Goal: Information Seeking & Learning: Understand process/instructions

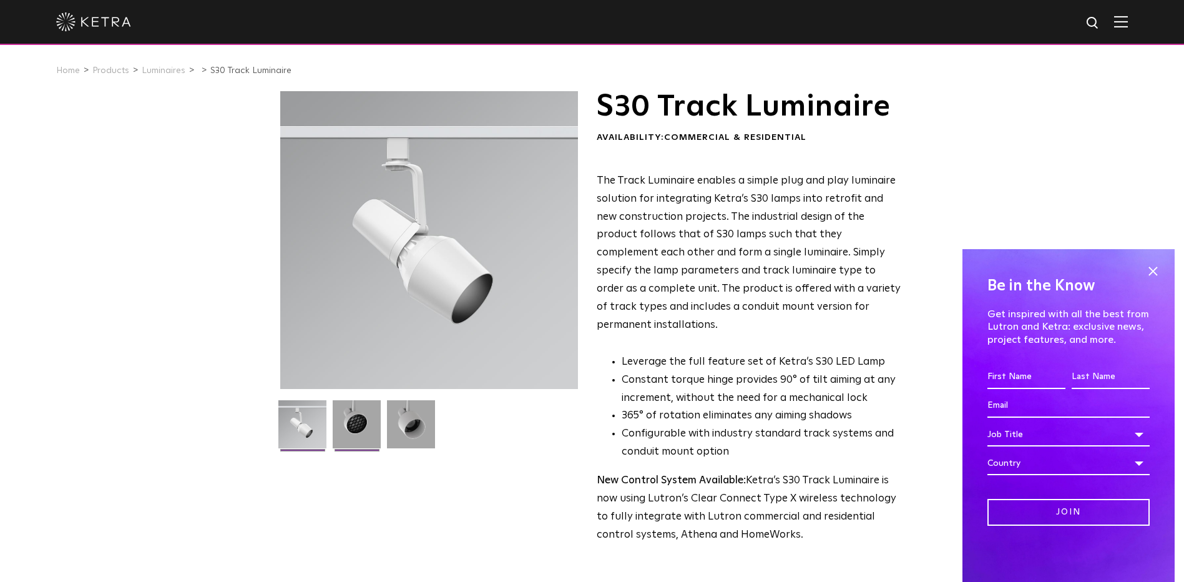
click at [365, 425] on img at bounding box center [357, 428] width 48 height 57
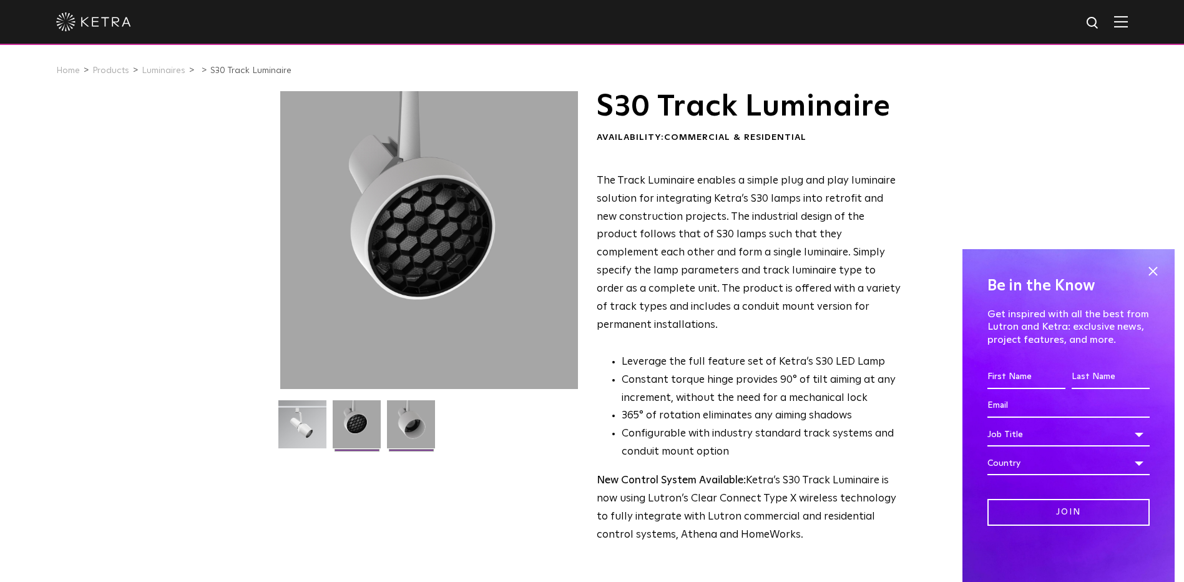
click at [428, 426] on img at bounding box center [411, 428] width 48 height 57
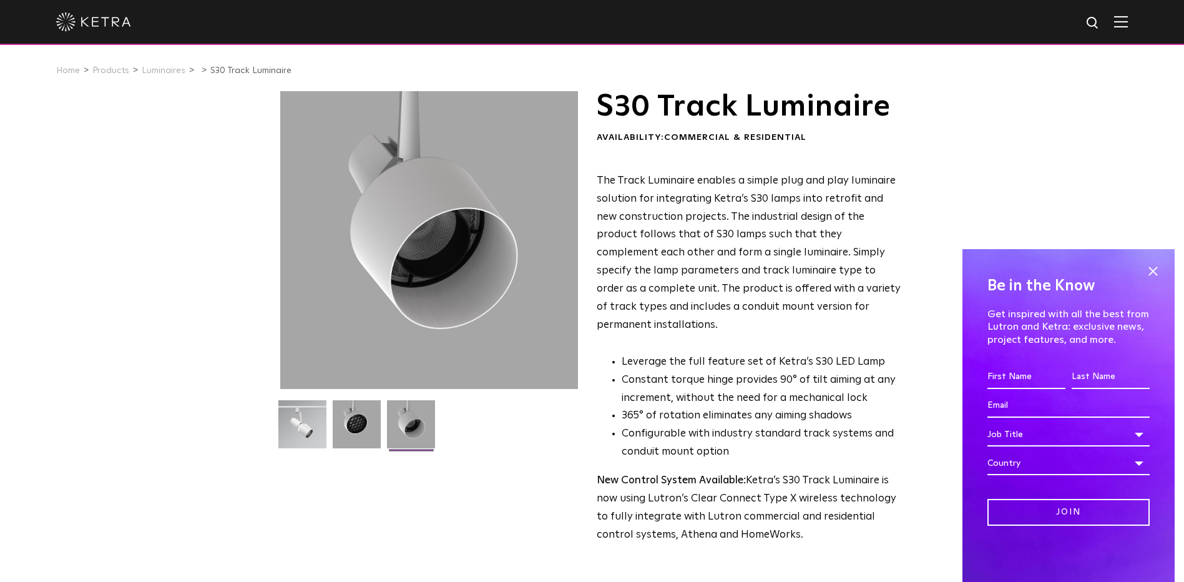
scroll to position [312, 0]
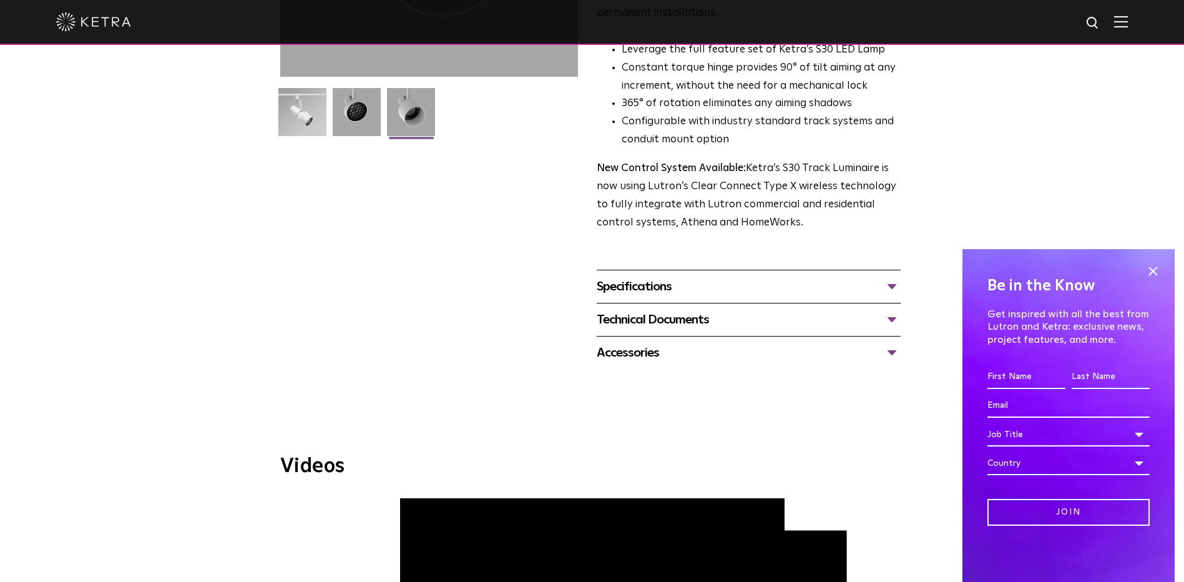
click at [693, 282] on div "Specifications LUMEN OUTPUTS 1100 HOUSING COLORS White, Black BEAM ANGLES 15°, …" at bounding box center [749, 286] width 304 height 33
click at [653, 277] on div "Specifications" at bounding box center [749, 287] width 304 height 20
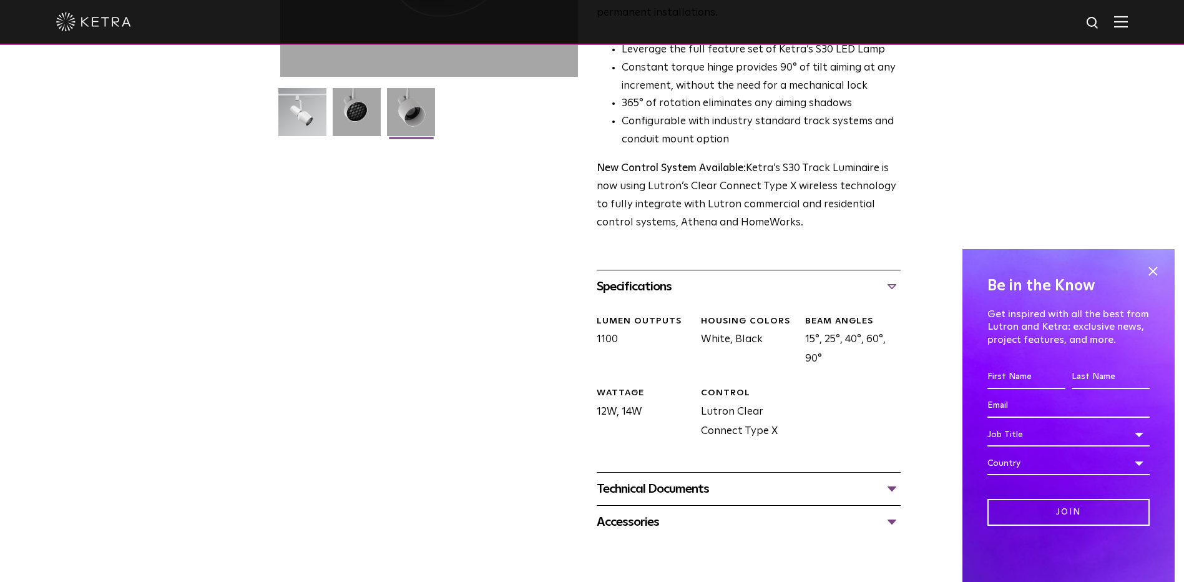
click at [655, 277] on div "Specifications" at bounding box center [749, 287] width 304 height 20
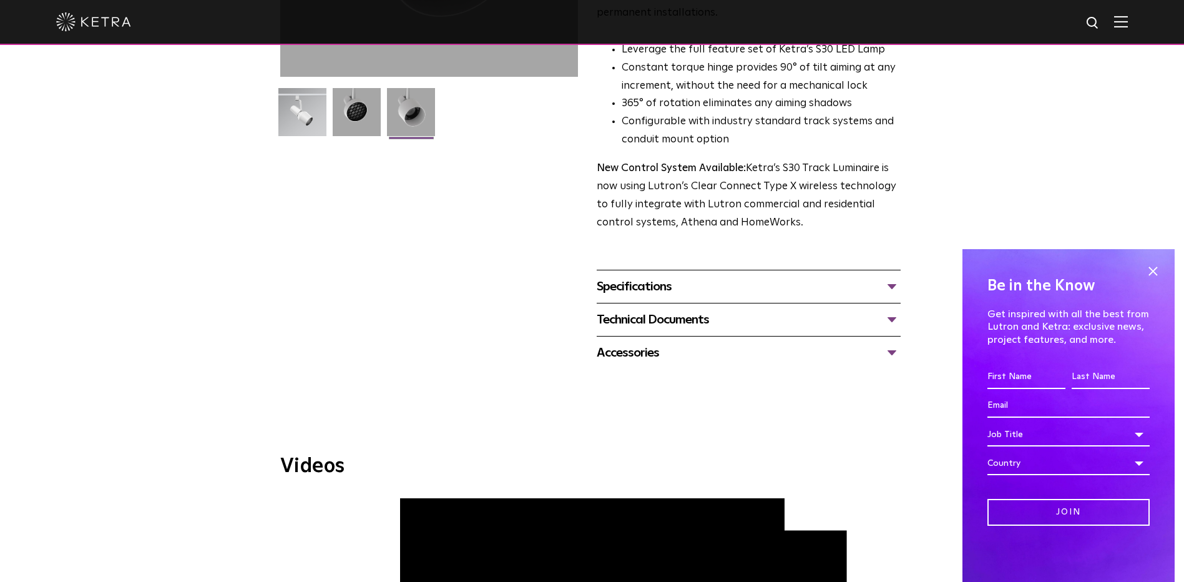
click at [634, 311] on div "Technical Documents" at bounding box center [749, 320] width 304 height 20
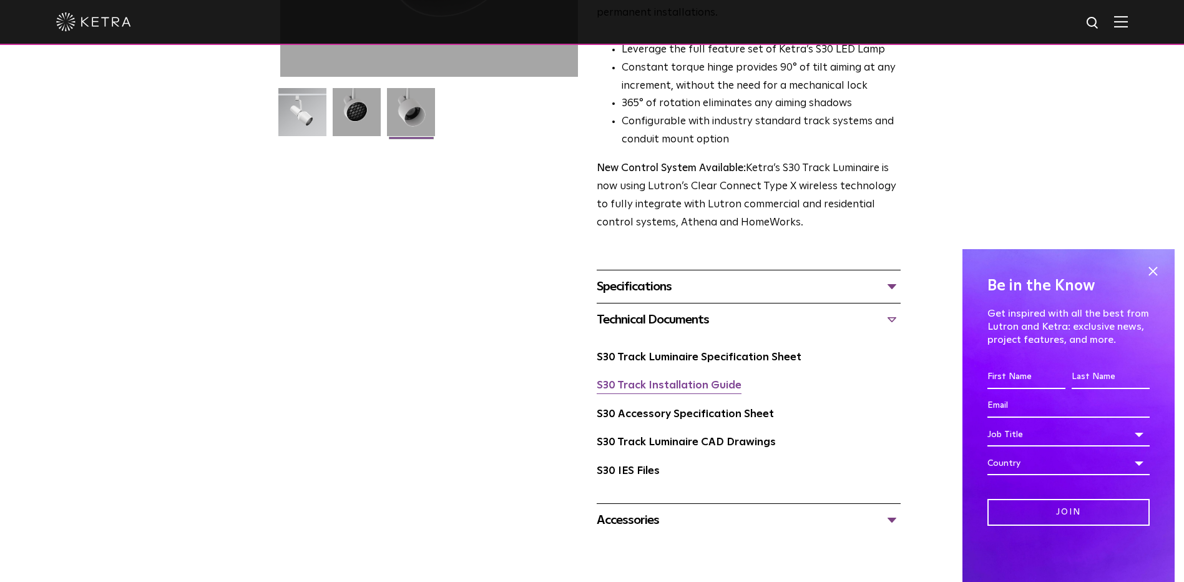
click at [679, 380] on link "S30 Track Installation Guide" at bounding box center [669, 385] width 145 height 11
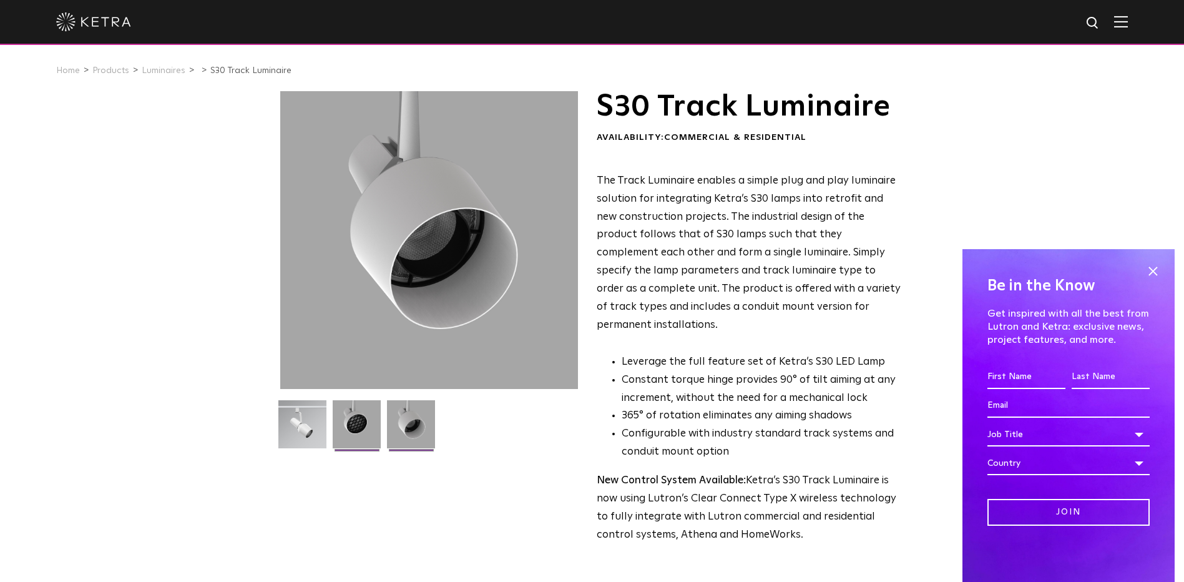
click at [361, 433] on img at bounding box center [357, 428] width 48 height 57
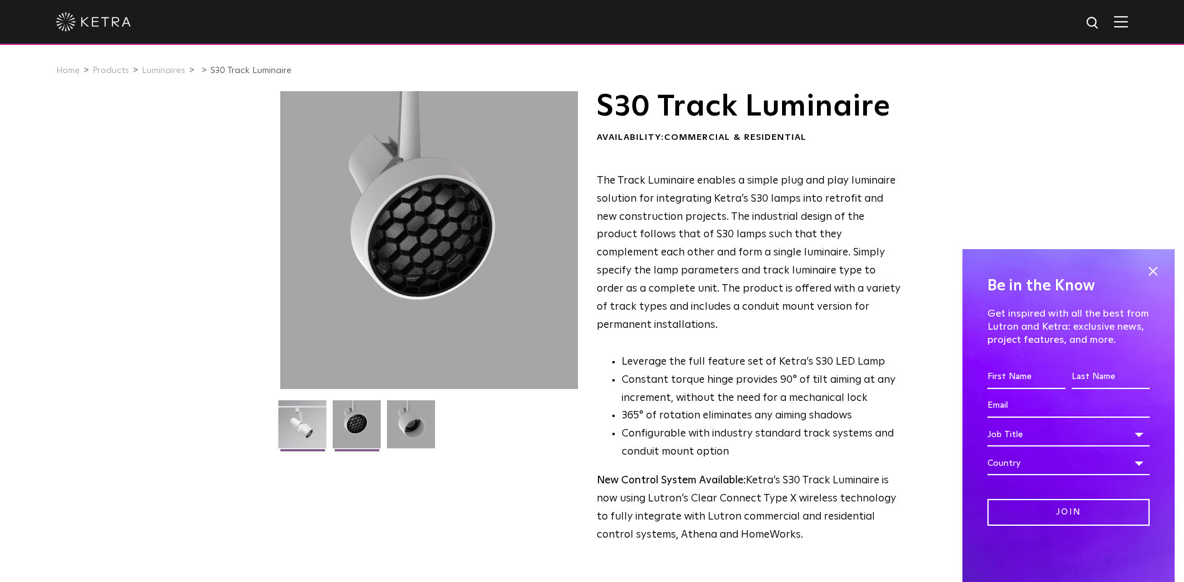
click at [307, 429] on img at bounding box center [302, 428] width 48 height 57
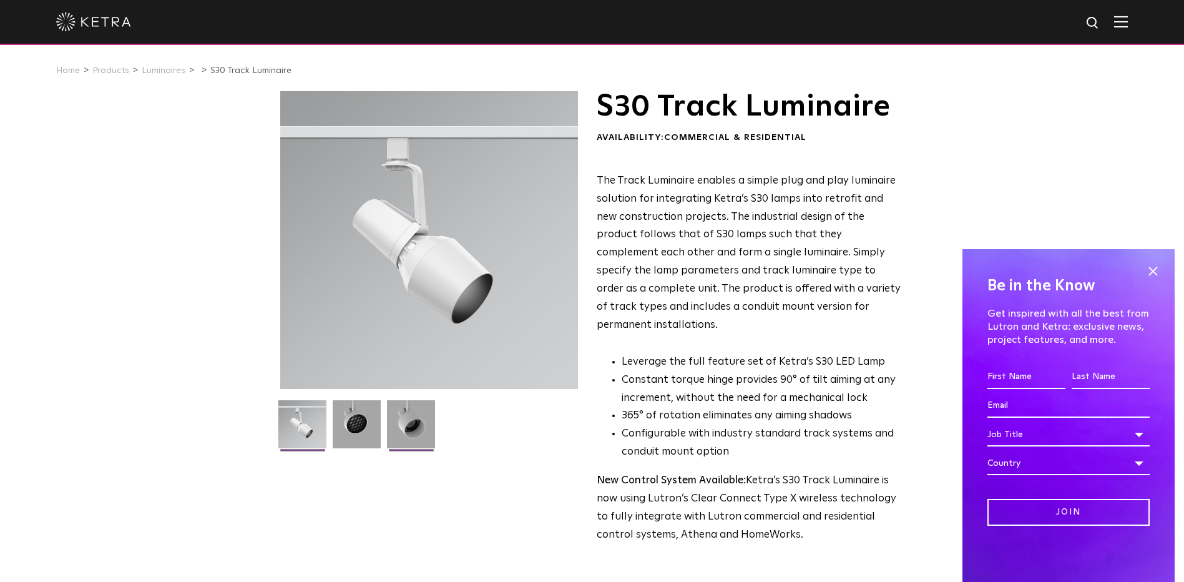
click at [408, 432] on img at bounding box center [411, 428] width 48 height 57
